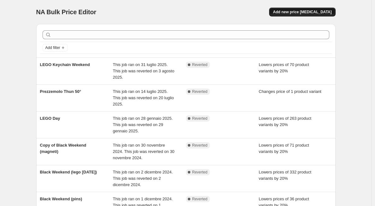
click at [298, 11] on span "Add new price [MEDICAL_DATA]" at bounding box center [302, 11] width 59 height 5
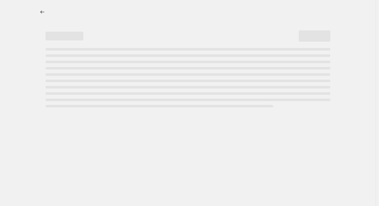
select select "percentage"
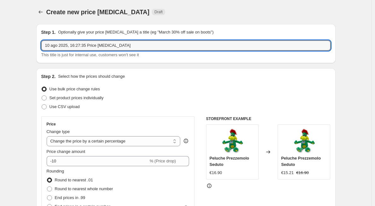
drag, startPoint x: 128, startPoint y: 45, endPoint x: 29, endPoint y: 44, distance: 99.4
type input "SUMMER WEEK 2025"
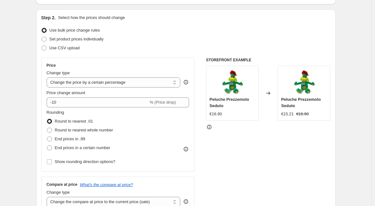
scroll to position [63, 0]
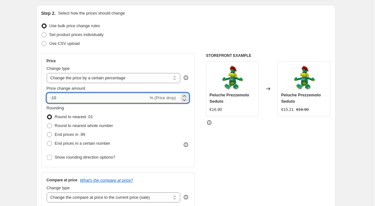
click at [74, 98] on input "-10" at bounding box center [98, 98] width 102 height 10
type input "-1"
type input "-30"
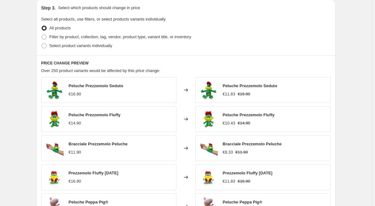
scroll to position [268, 0]
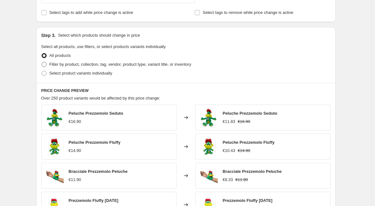
click at [46, 64] on span at bounding box center [44, 64] width 5 height 5
click at [42, 62] on input "Filter by product, collection, tag, vendor, product type, variant title, or inv…" at bounding box center [42, 62] width 0 height 0
radio input "true"
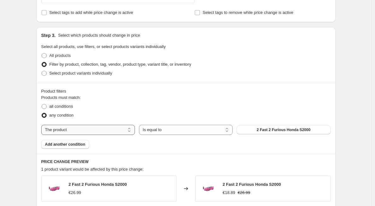
click at [78, 125] on select "The product The product's collection The product's tag The product's vendor The…" at bounding box center [88, 130] width 94 height 10
select select "collection"
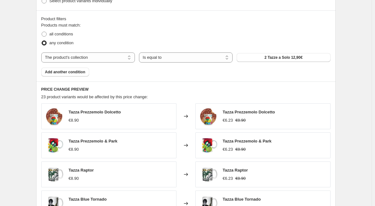
scroll to position [331, 0]
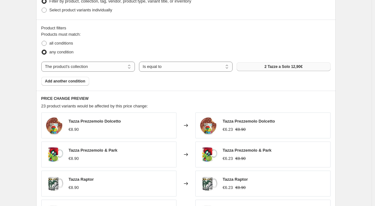
click at [293, 68] on span "2 Tazze a Solo 12,90€" at bounding box center [284, 66] width 38 height 5
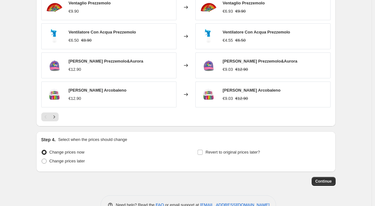
scroll to position [496, 0]
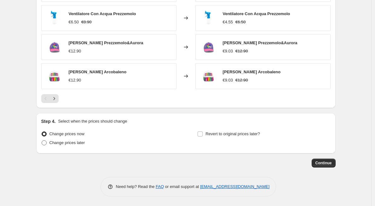
click at [47, 143] on span at bounding box center [44, 142] width 5 height 5
click at [42, 140] on input "Change prices later" at bounding box center [42, 140] width 0 height 0
radio input "true"
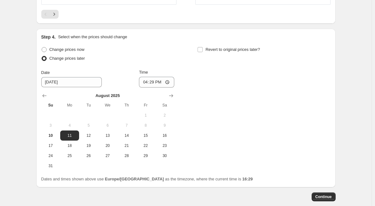
scroll to position [591, 0]
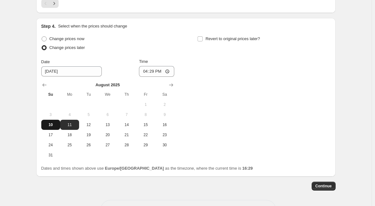
click at [55, 126] on span "10" at bounding box center [51, 124] width 14 height 5
click at [71, 122] on button "11" at bounding box center [69, 125] width 19 height 10
type input "[DATE]"
click at [162, 73] on input "16:29" at bounding box center [156, 71] width 35 height 11
click at [172, 71] on input "16:29" at bounding box center [156, 71] width 35 height 11
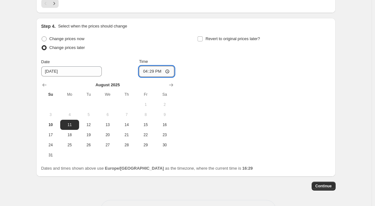
click at [170, 71] on input "16:29" at bounding box center [156, 71] width 35 height 11
click at [164, 71] on input "00:29" at bounding box center [156, 71] width 35 height 11
click at [162, 72] on input "00:29" at bounding box center [156, 71] width 35 height 11
type input "00:00"
click at [203, 38] on input "Revert to original prices later?" at bounding box center [200, 38] width 5 height 5
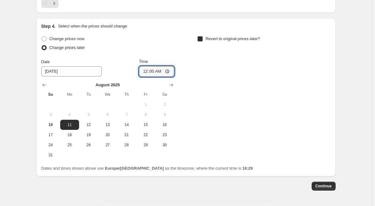
checkbox input "true"
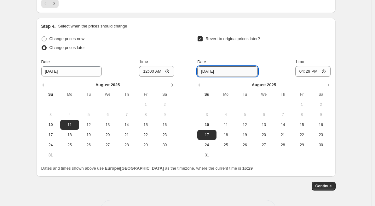
click at [219, 73] on input "[DATE]" at bounding box center [228, 71] width 61 height 10
click at [320, 72] on input "16:29" at bounding box center [313, 71] width 35 height 11
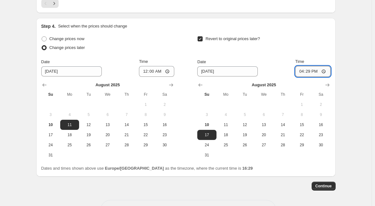
click at [329, 71] on input "16:29" at bounding box center [313, 71] width 35 height 11
click at [326, 72] on input "16:29" at bounding box center [313, 71] width 35 height 11
click at [316, 70] on input "16:29" at bounding box center [313, 71] width 35 height 11
click at [311, 72] on input "16:00" at bounding box center [313, 71] width 35 height 11
type input "00:00"
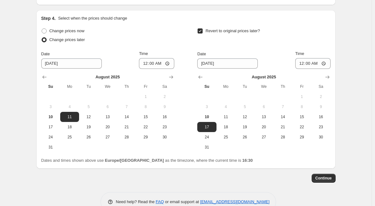
scroll to position [600, 0]
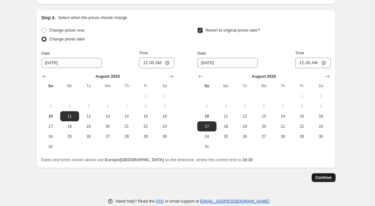
click at [329, 176] on span "Continue" at bounding box center [324, 177] width 16 height 5
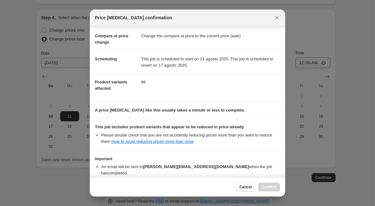
scroll to position [59, 0]
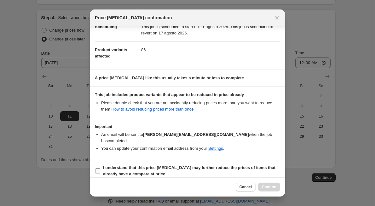
click at [99, 168] on input "I understand that this price [MEDICAL_DATA] may further reduce the prices of it…" at bounding box center [97, 170] width 5 height 5
checkbox input "true"
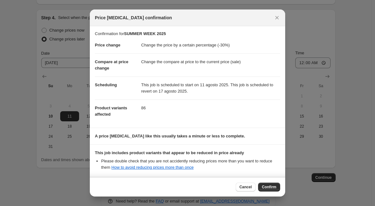
scroll to position [0, 0]
drag, startPoint x: 158, startPoint y: 62, endPoint x: 238, endPoint y: 67, distance: 80.3
click at [238, 67] on dd "Change the compare at price to the current price (sale)" at bounding box center [210, 62] width 139 height 17
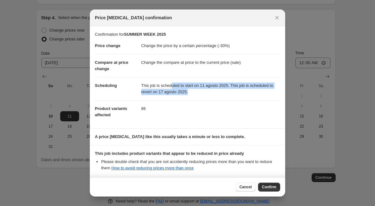
drag, startPoint x: 170, startPoint y: 88, endPoint x: 207, endPoint y: 92, distance: 37.5
click at [207, 92] on dd "This job is scheduled to start on 11 agosto 2025. This job is scheduled to reve…" at bounding box center [210, 88] width 139 height 23
click at [171, 88] on dd "This job is scheduled to start on 11 agosto 2025. This job is scheduled to reve…" at bounding box center [210, 88] width 139 height 23
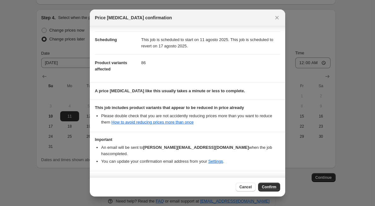
scroll to position [59, 0]
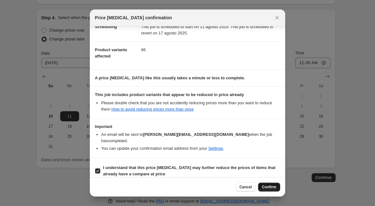
click at [266, 185] on span "Confirm" at bounding box center [269, 186] width 15 height 5
